Goal: Information Seeking & Learning: Learn about a topic

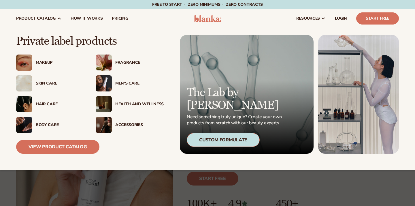
click at [54, 55] on div "Makeup" at bounding box center [50, 62] width 68 height 16
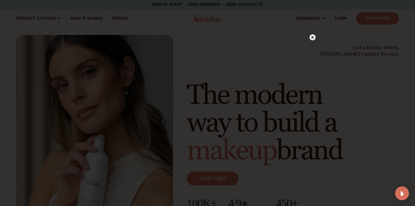
click at [313, 38] on circle at bounding box center [313, 37] width 6 height 6
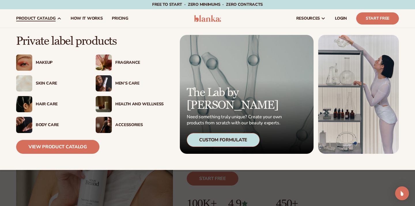
click at [45, 62] on div "Makeup" at bounding box center [60, 62] width 48 height 5
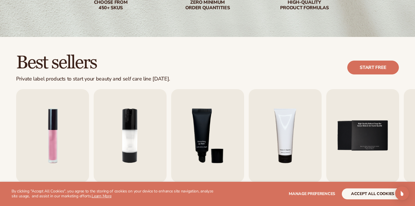
scroll to position [150, 0]
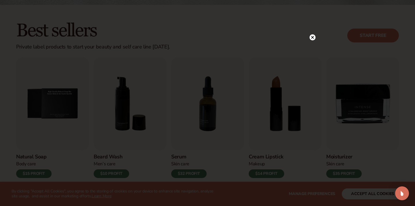
click at [314, 37] on circle at bounding box center [313, 37] width 6 height 6
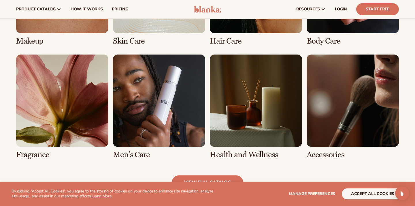
scroll to position [469, 0]
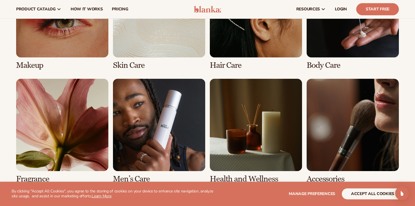
click at [87, 41] on link "1 / 8" at bounding box center [62, 17] width 92 height 105
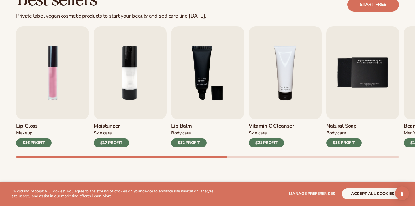
scroll to position [182, 0]
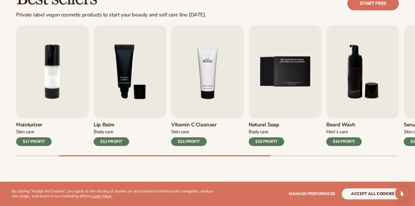
click at [205, 113] on img "4 / 9" at bounding box center [207, 71] width 73 height 93
click at [203, 105] on img "4 / 9" at bounding box center [207, 71] width 73 height 93
click at [191, 140] on div "$21 PROFIT" at bounding box center [188, 141] width 35 height 9
click at [179, 122] on h3 "Vitamin C Cleanser" at bounding box center [194, 125] width 46 height 6
click at [195, 53] on img "4 / 9" at bounding box center [207, 71] width 73 height 93
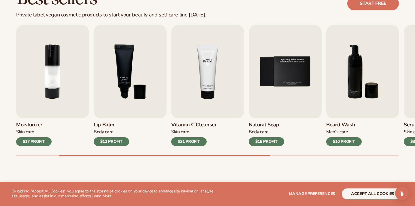
click at [212, 59] on img "4 / 9" at bounding box center [207, 71] width 73 height 93
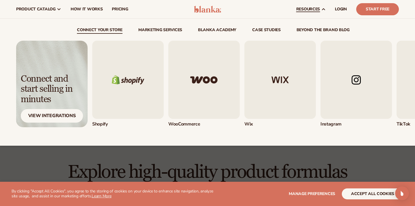
scroll to position [233, 0]
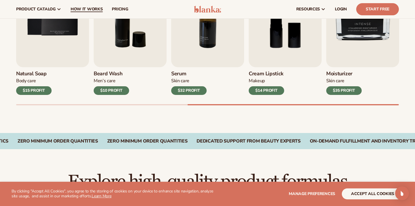
click at [89, 11] on span "How It Works" at bounding box center [87, 9] width 32 height 5
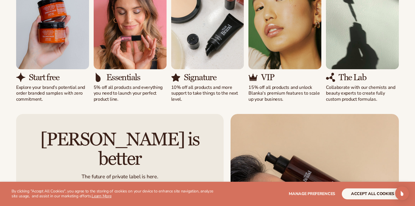
scroll to position [400, 0]
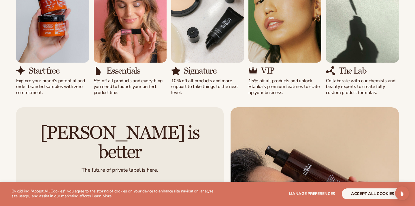
click at [39, 73] on h3 "Start free" at bounding box center [44, 71] width 30 height 10
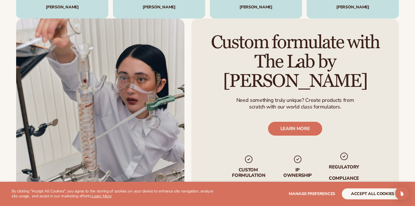
scroll to position [867, 0]
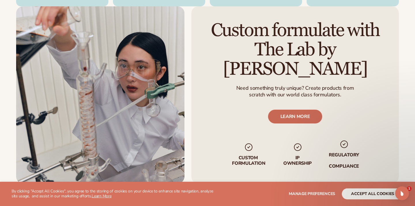
click at [300, 110] on link "LEARN MORE" at bounding box center [295, 117] width 54 height 14
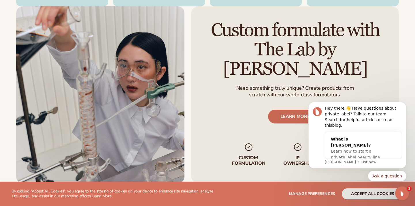
scroll to position [0, 0]
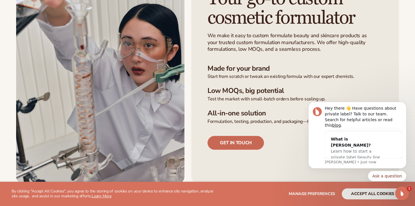
click at [239, 146] on link "Get in touch" at bounding box center [235, 143] width 56 height 14
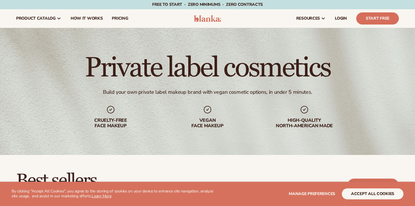
scroll to position [233, 0]
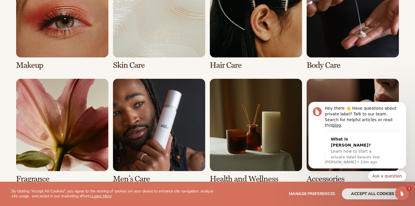
click at [248, 129] on link "7 / 8" at bounding box center [256, 131] width 92 height 105
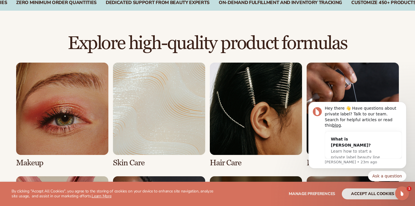
scroll to position [372, 0]
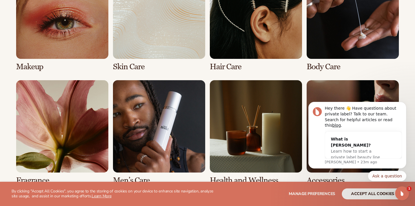
scroll to position [469, 0]
